Goal: Find specific page/section

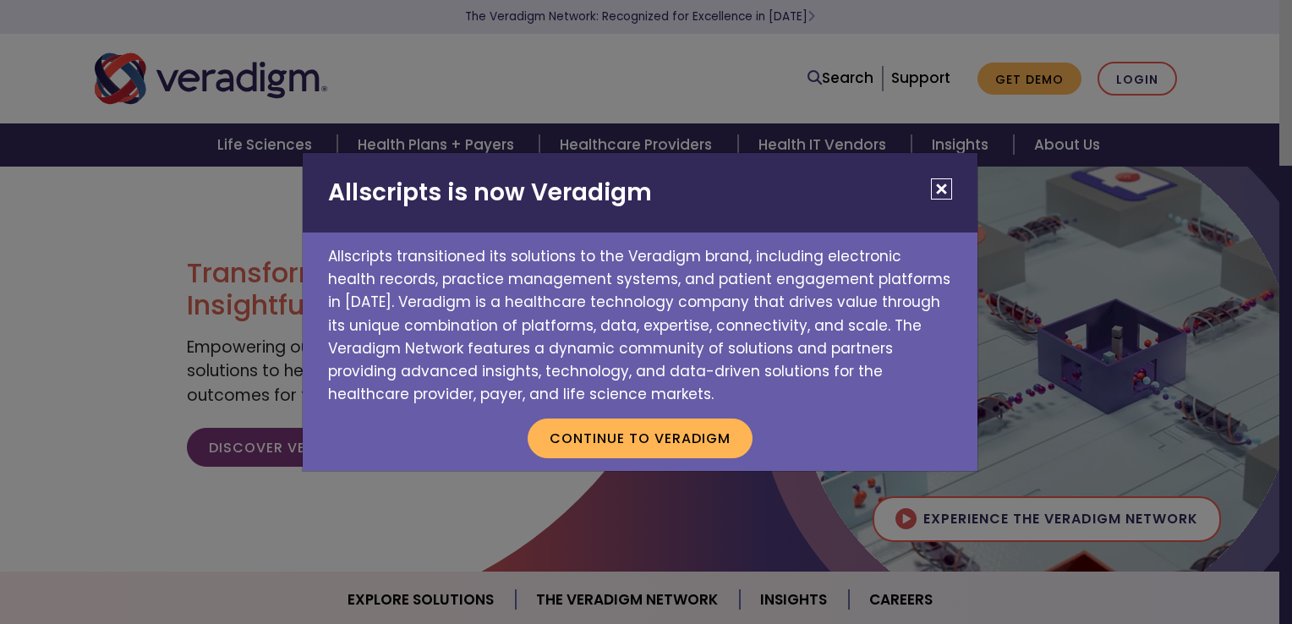
click at [940, 191] on button "Close" at bounding box center [941, 188] width 21 height 21
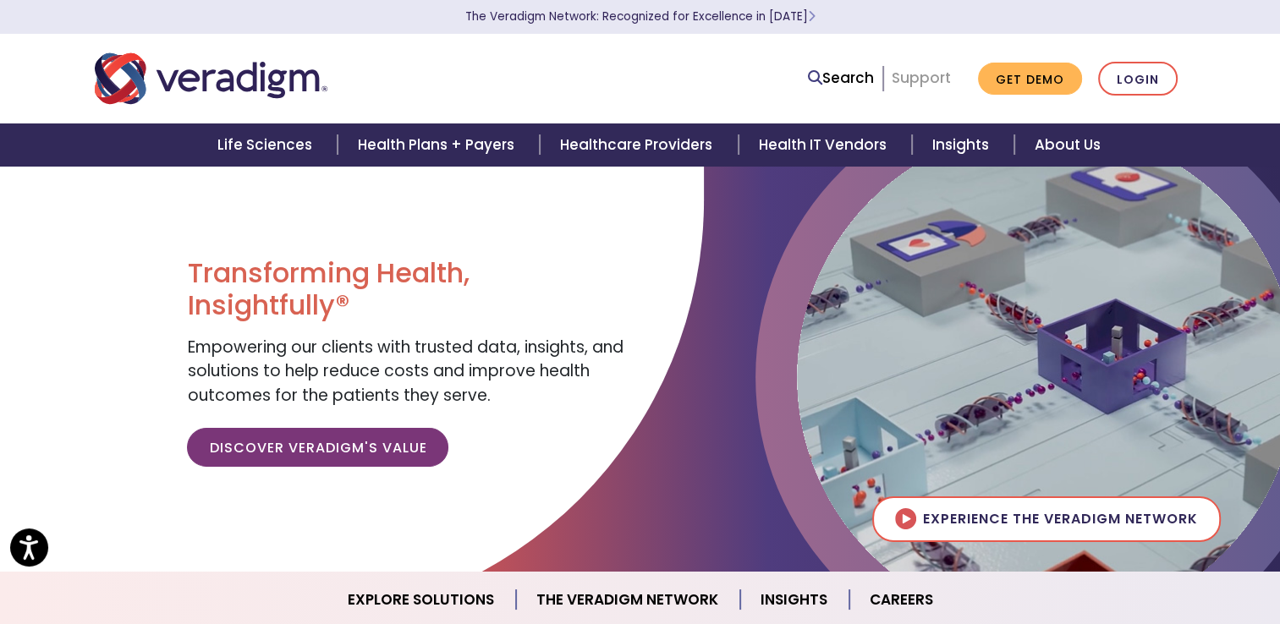
click at [928, 83] on link "Support" at bounding box center [920, 78] width 59 height 20
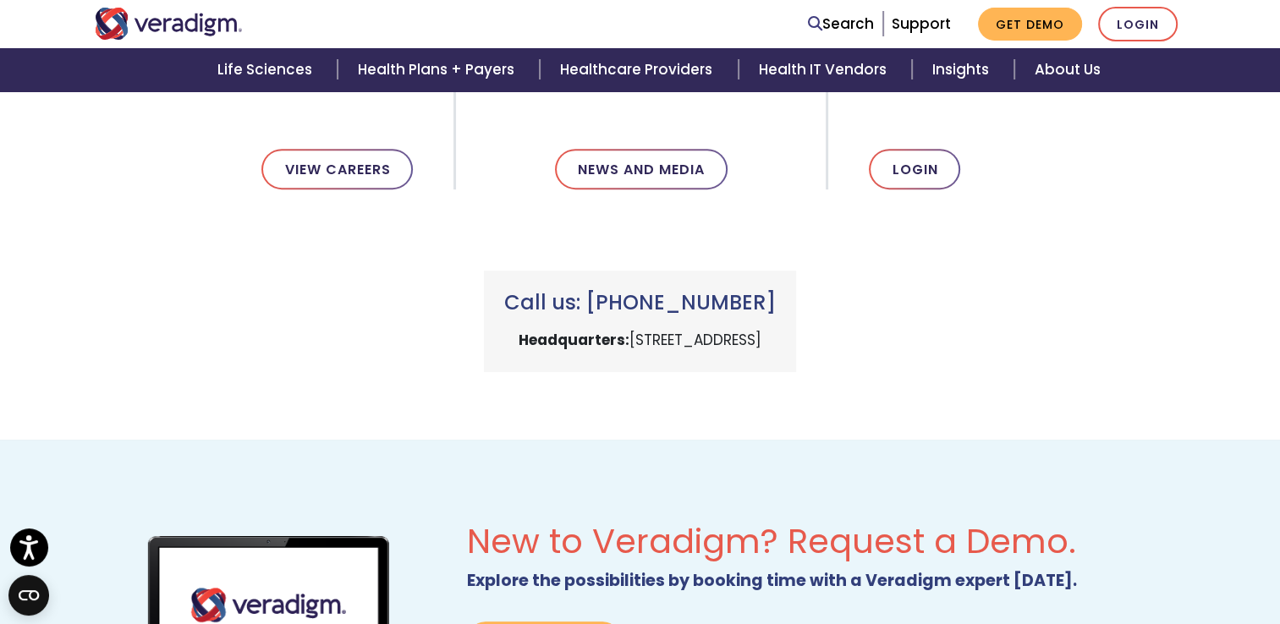
scroll to position [676, 0]
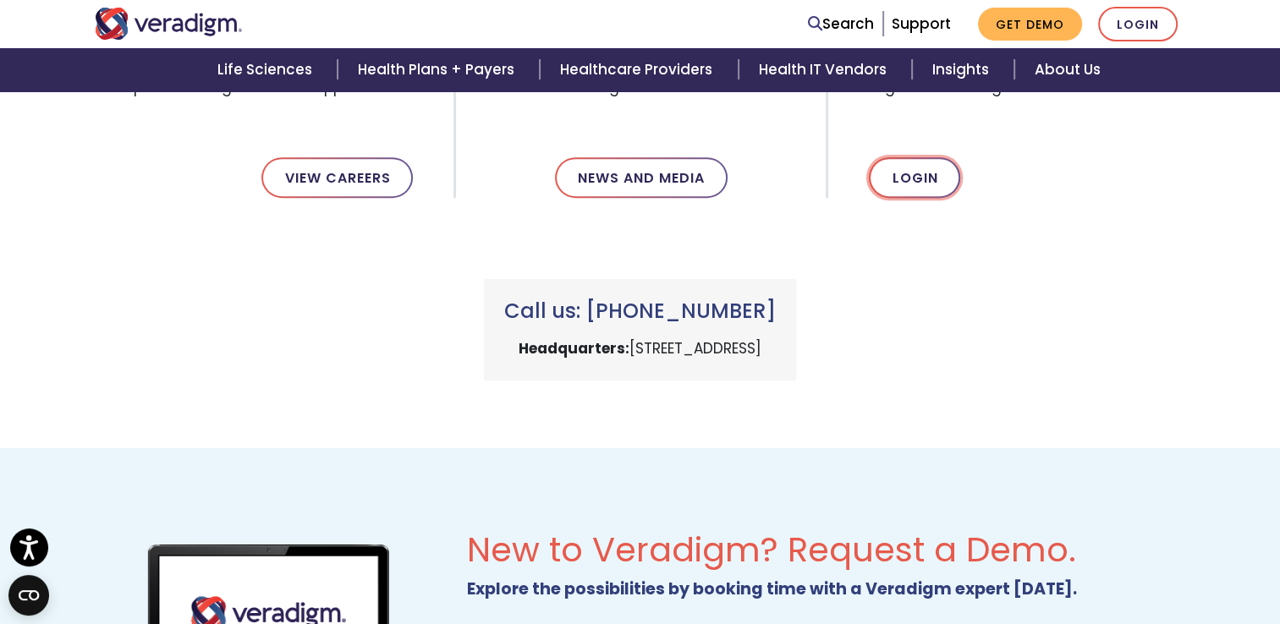
click at [918, 179] on link "Login" at bounding box center [914, 177] width 91 height 41
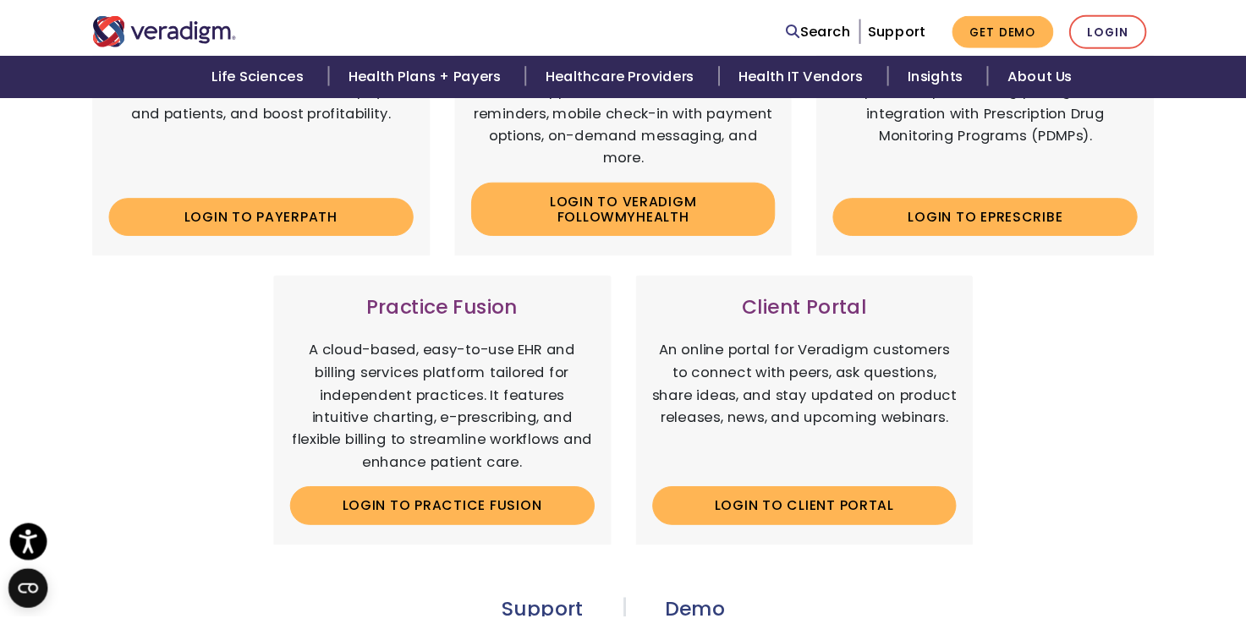
scroll to position [429, 0]
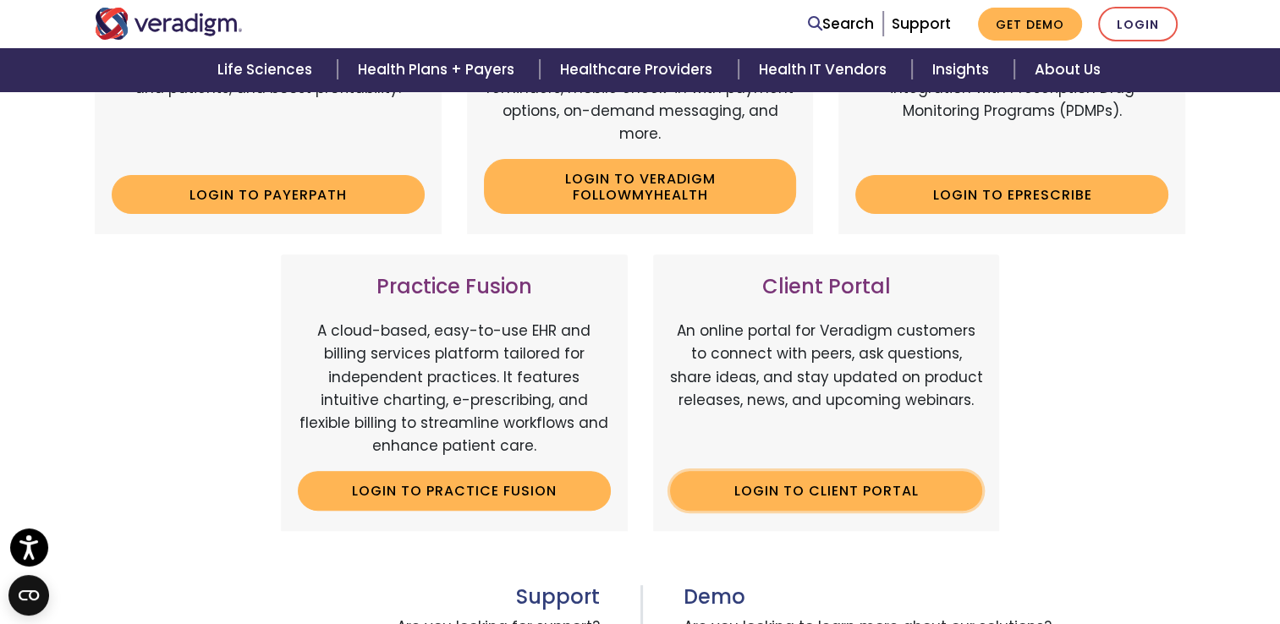
click at [839, 484] on link "Login to Client Portal" at bounding box center [826, 490] width 313 height 39
